Goal: Navigation & Orientation: Find specific page/section

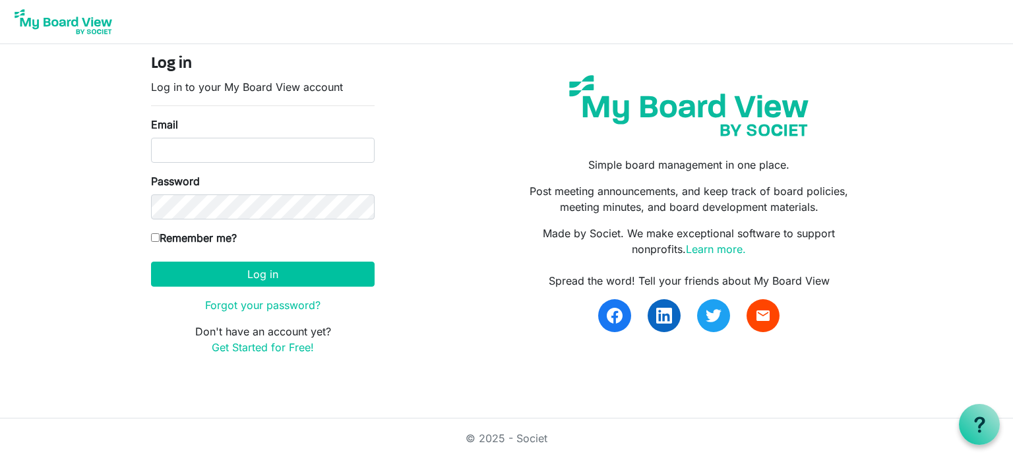
click at [203, 150] on input "Email" at bounding box center [262, 150] width 223 height 25
click at [220, 145] on input "Email" at bounding box center [262, 150] width 223 height 25
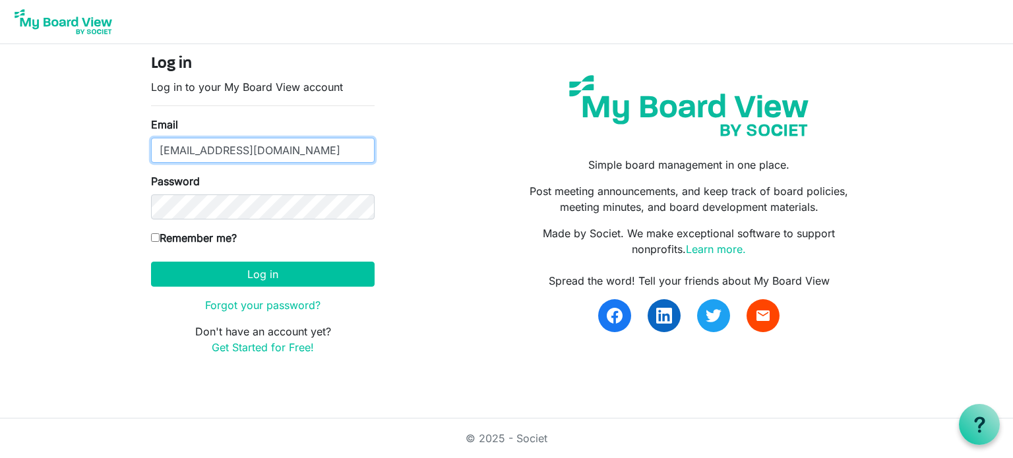
type input "[EMAIL_ADDRESS][DOMAIN_NAME]"
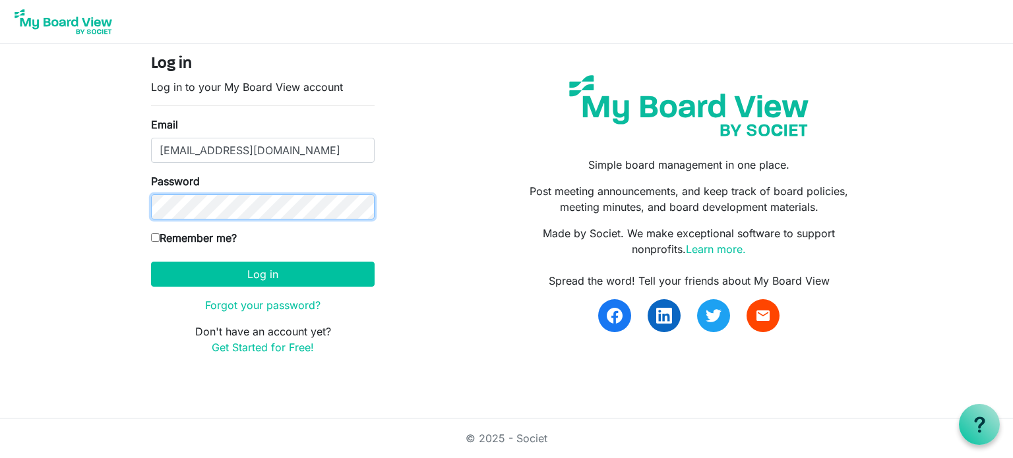
click at [151, 262] on button "Log in" at bounding box center [262, 274] width 223 height 25
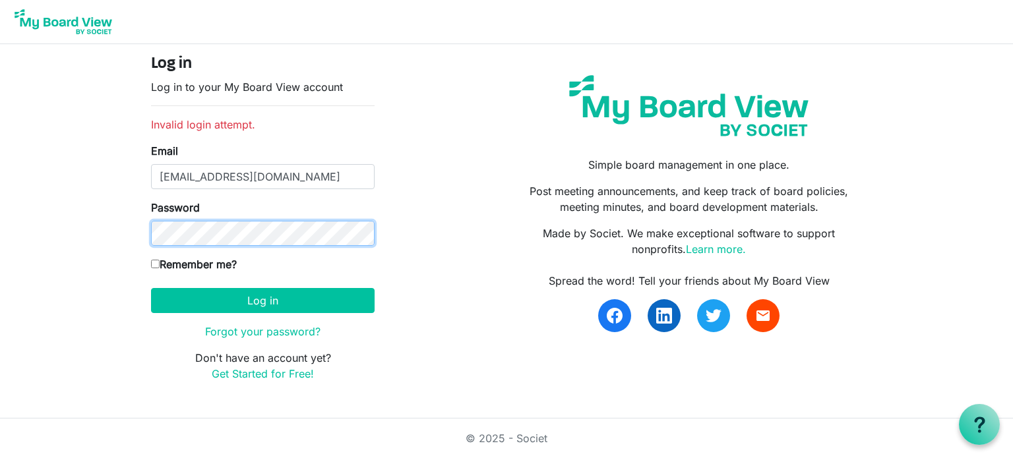
click at [151, 288] on button "Log in" at bounding box center [262, 300] width 223 height 25
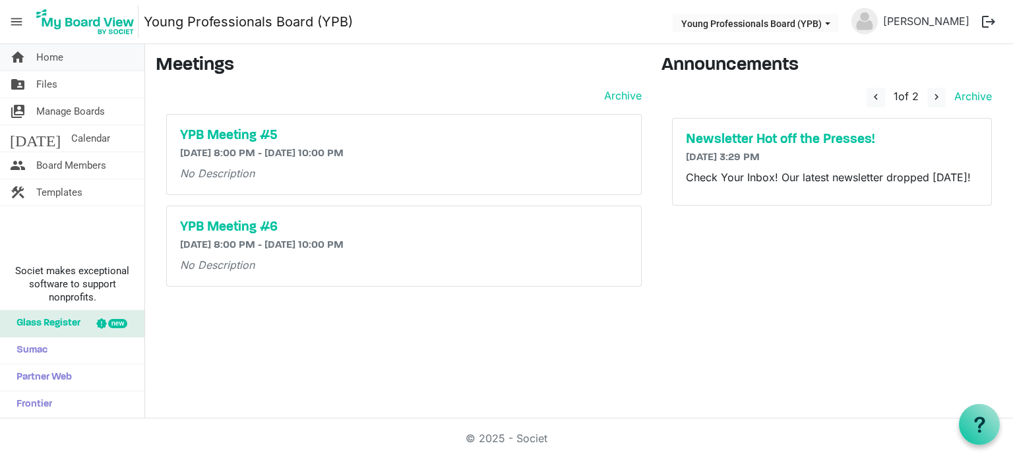
click at [53, 68] on span "Home" at bounding box center [49, 57] width 27 height 26
click at [61, 161] on span "Board Members" at bounding box center [71, 165] width 70 height 26
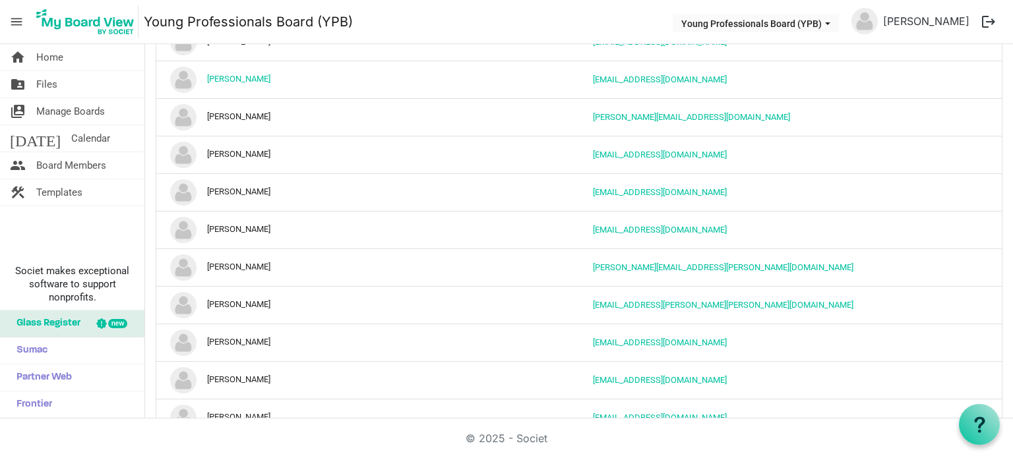
scroll to position [2004, 0]
